Goal: Use online tool/utility: Utilize a website feature to perform a specific function

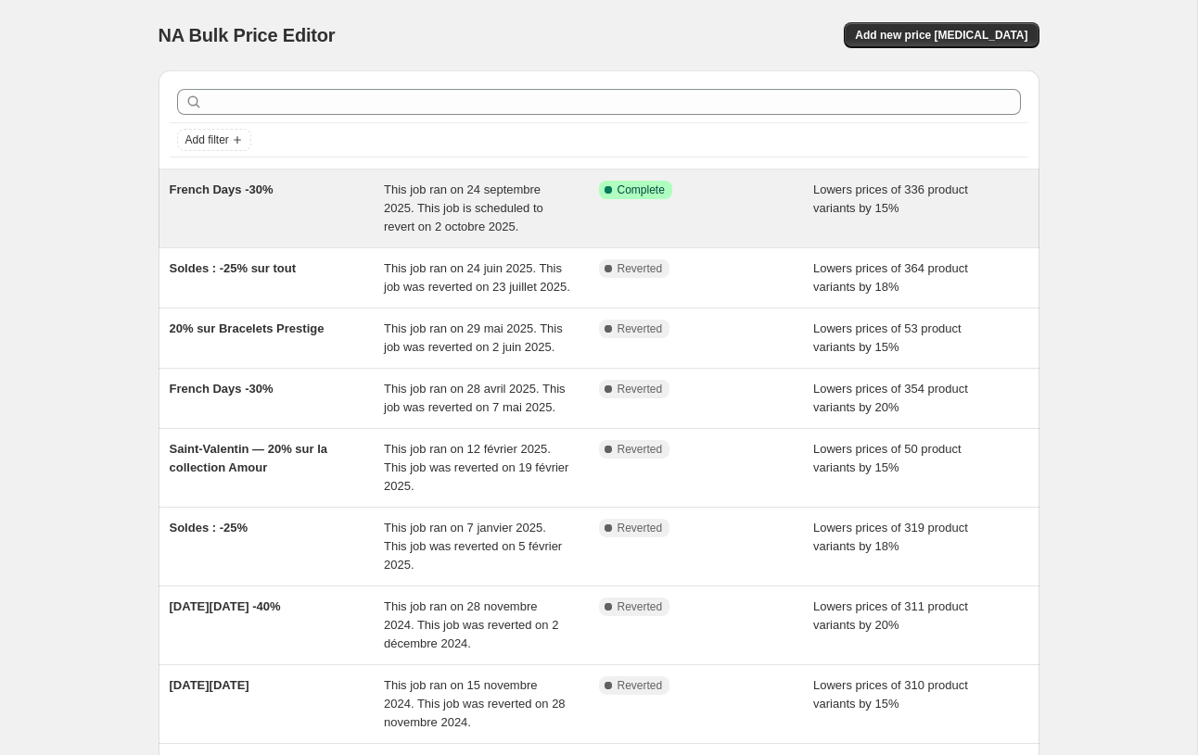
click at [235, 193] on span "French Days -30%" at bounding box center [222, 190] width 104 height 14
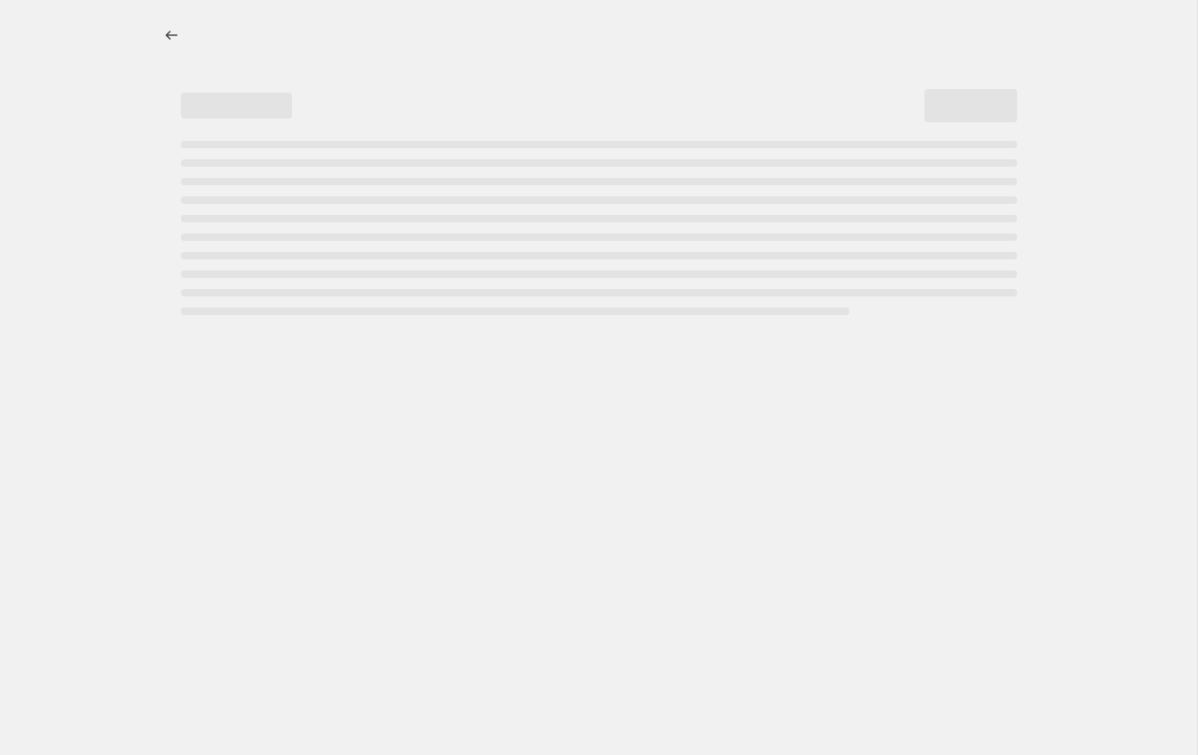
select select "percentage"
select select "pp"
select select "not_equal"
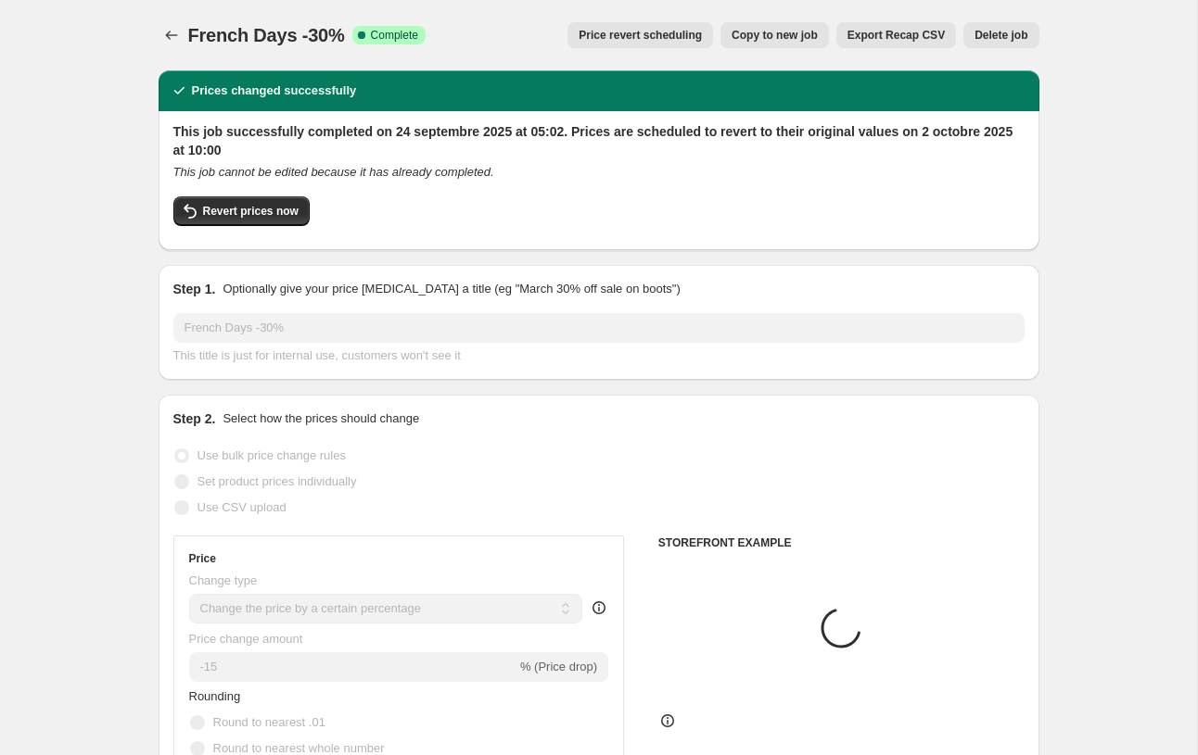
select select "tag"
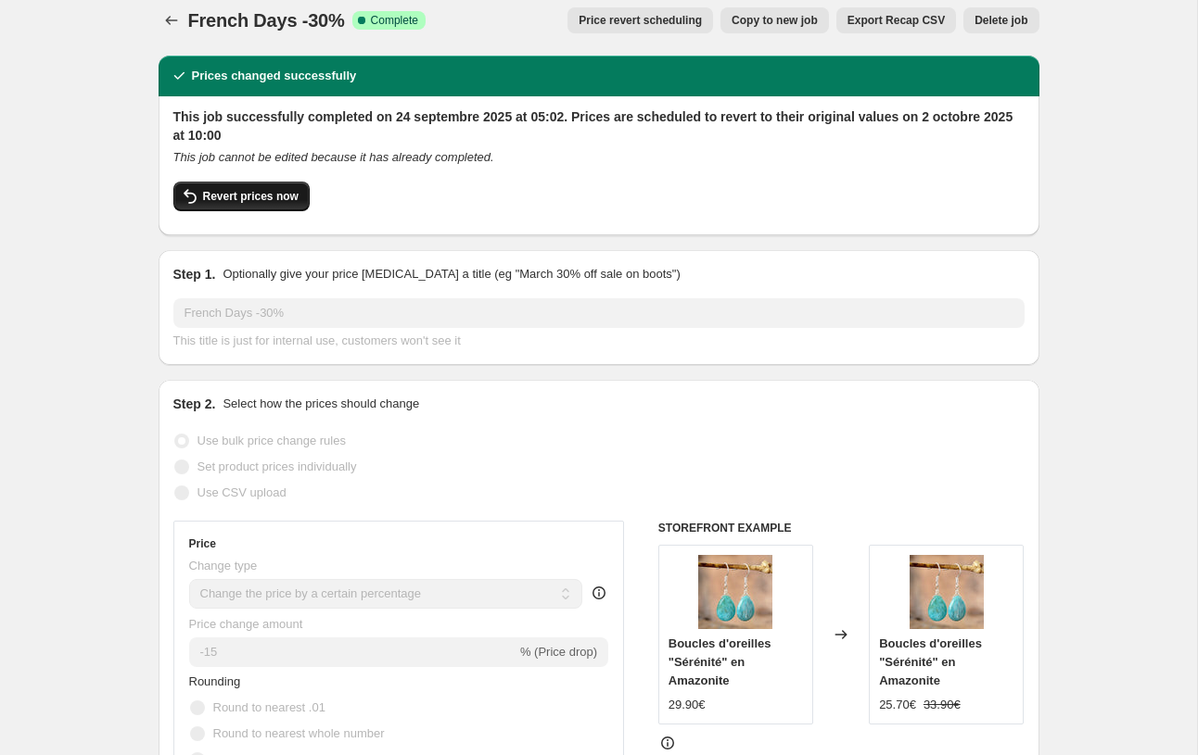
scroll to position [6, 0]
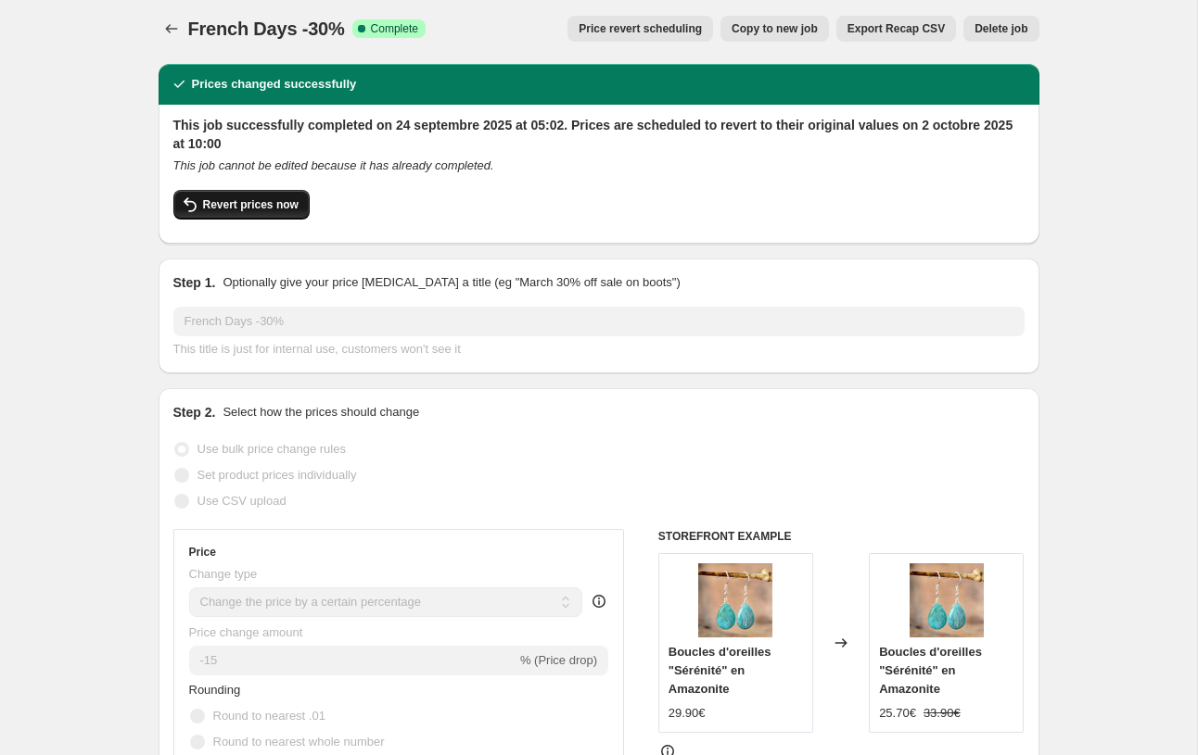
click at [235, 199] on span "Revert prices now" at bounding box center [250, 204] width 95 height 15
checkbox input "false"
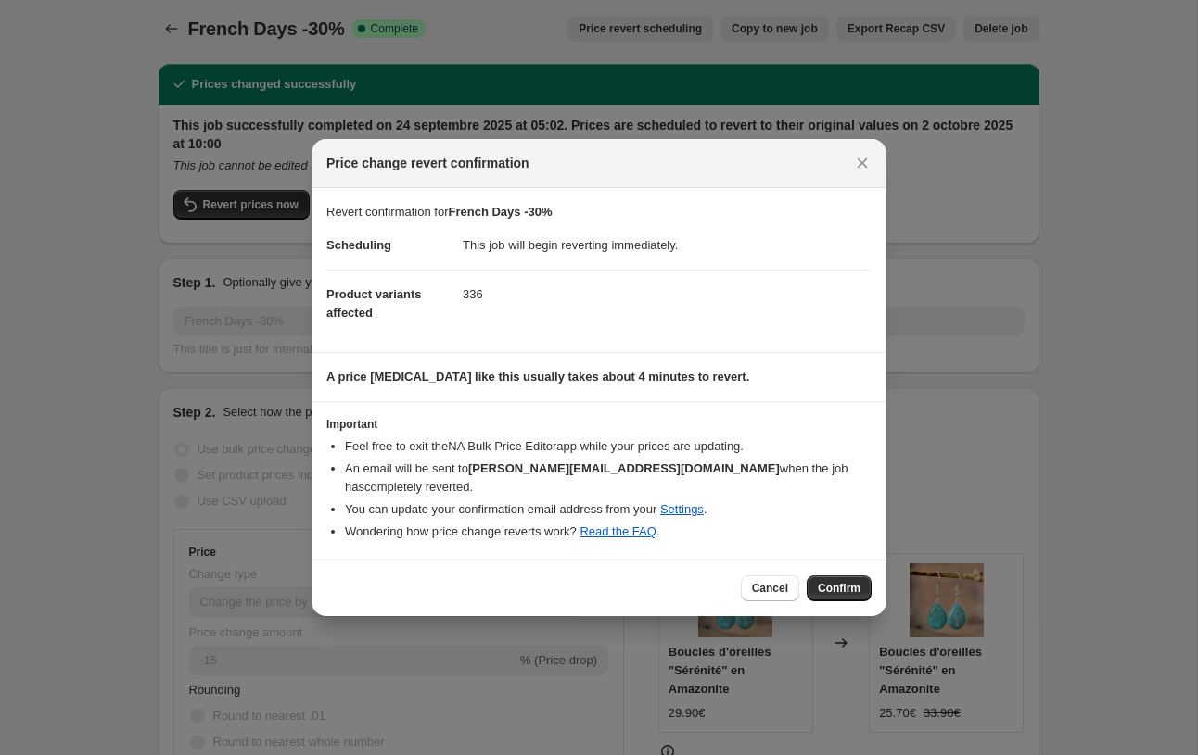
click at [826, 563] on div "Cancel Confirm" at bounding box center [598, 588] width 575 height 57
click at [833, 581] on span "Confirm" at bounding box center [839, 588] width 43 height 15
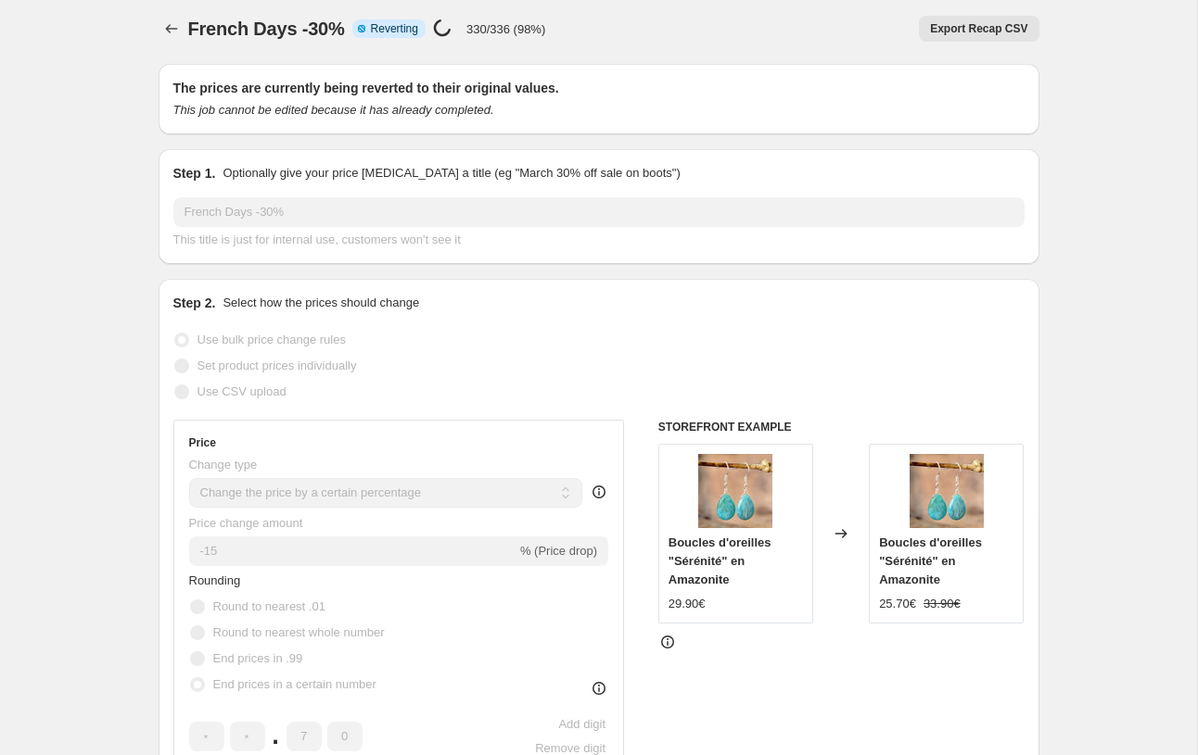
select select "percentage"
select select "pp"
select select "tag"
select select "not_equal"
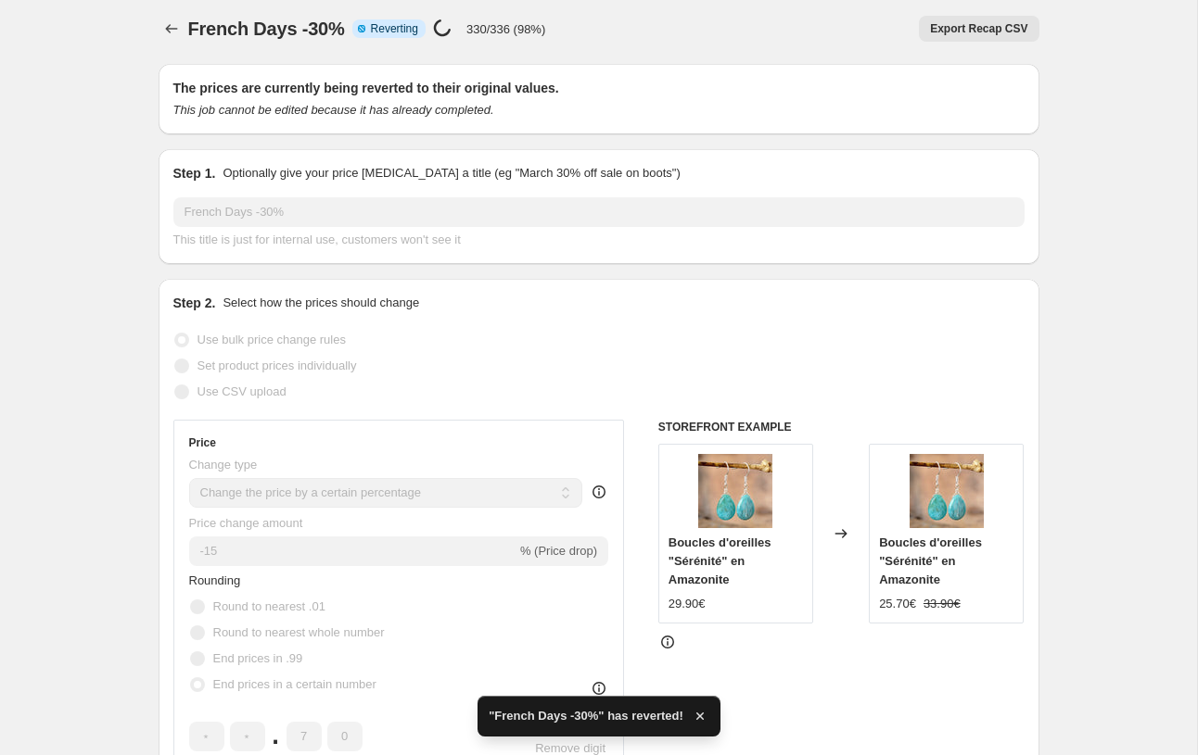
checkbox input "true"
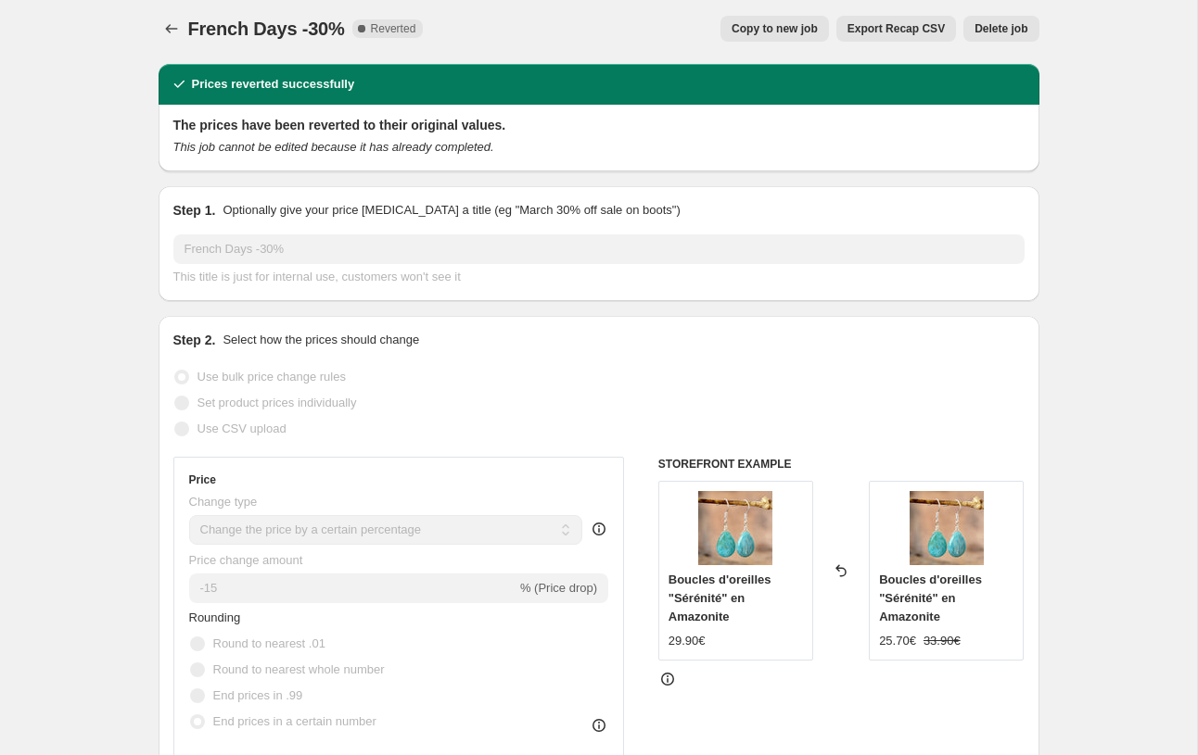
scroll to position [0, 0]
